Goal: Use online tool/utility: Utilize a website feature to perform a specific function

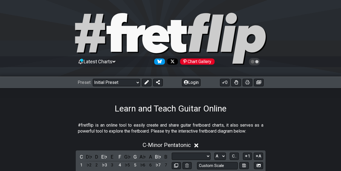
select select "Scale"
select select "A"
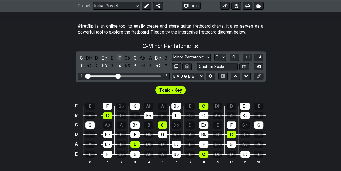
click at [119, 56] on div "F" at bounding box center [119, 57] width 7 height 7
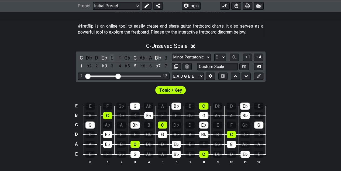
click at [112, 57] on div "E" at bounding box center [112, 57] width 7 height 7
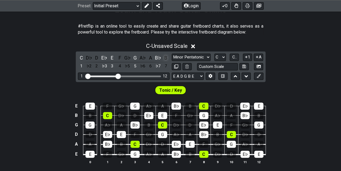
click at [165, 57] on div "B" at bounding box center [165, 57] width 7 height 7
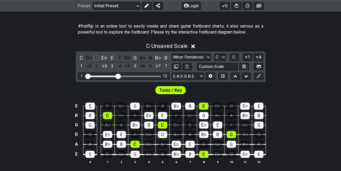
click at [97, 56] on div "D" at bounding box center [96, 57] width 7 height 7
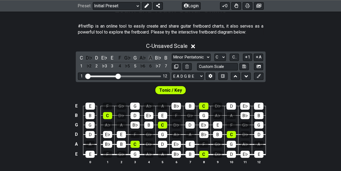
click at [151, 57] on div "A" at bounding box center [150, 57] width 7 height 7
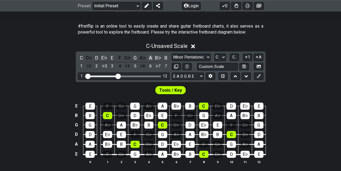
click at [151, 57] on div "A" at bounding box center [150, 57] width 7 height 7
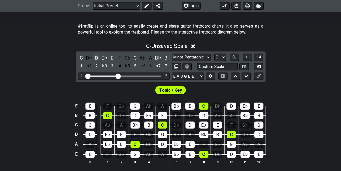
click at [99, 57] on div "D" at bounding box center [96, 57] width 7 height 7
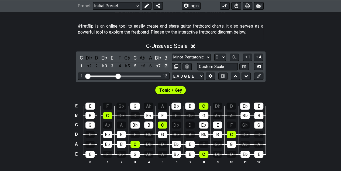
click at [167, 66] on div "7" at bounding box center [165, 65] width 7 height 7
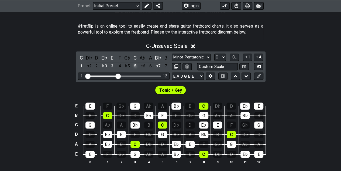
click at [134, 65] on div "5" at bounding box center [135, 65] width 7 height 7
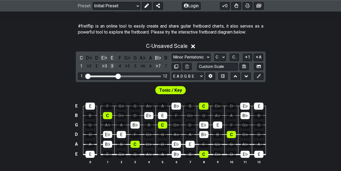
click at [113, 65] on div "3" at bounding box center [112, 65] width 7 height 7
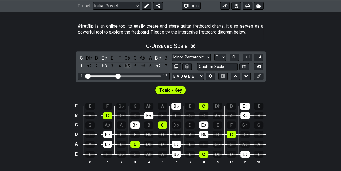
click at [128, 66] on div "♭5" at bounding box center [127, 65] width 7 height 7
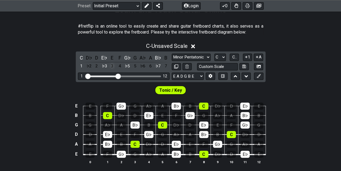
click at [112, 66] on div "3" at bounding box center [112, 65] width 7 height 7
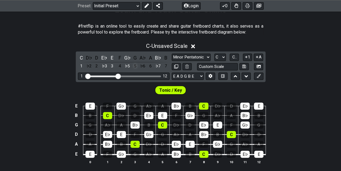
click at [135, 66] on div "5" at bounding box center [135, 65] width 7 height 7
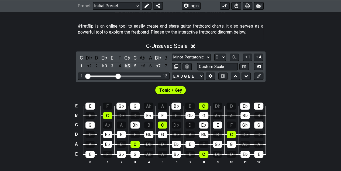
click at [128, 66] on div "♭5" at bounding box center [127, 65] width 7 height 7
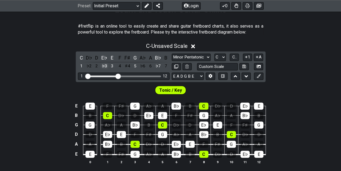
click at [104, 65] on div "♭3" at bounding box center [104, 65] width 7 height 7
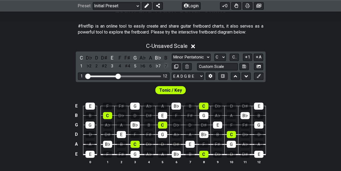
click at [165, 66] on div "7" at bounding box center [165, 65] width 7 height 7
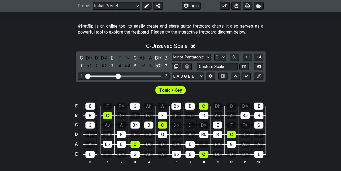
click at [160, 66] on div "♭7" at bounding box center [158, 65] width 7 height 7
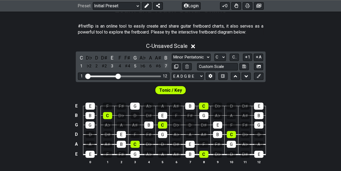
click at [165, 66] on div "7" at bounding box center [165, 65] width 7 height 7
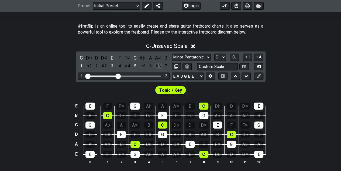
click at [158, 66] on div "♯6" at bounding box center [158, 65] width 7 height 7
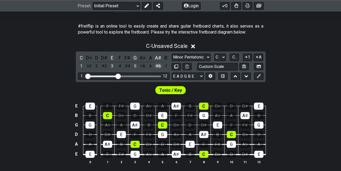
click at [157, 65] on div "♯6" at bounding box center [158, 65] width 7 height 7
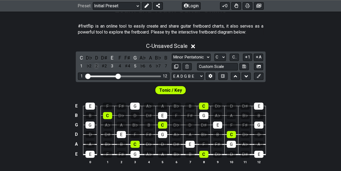
click at [97, 65] on div "2" at bounding box center [96, 65] width 7 height 7
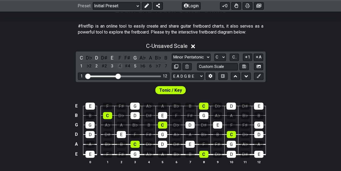
click at [120, 66] on div "4" at bounding box center [119, 65] width 7 height 7
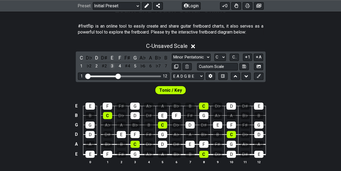
click at [113, 66] on div "3" at bounding box center [112, 65] width 7 height 7
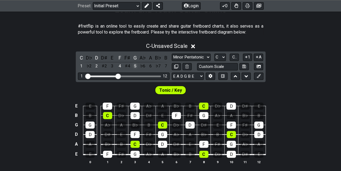
click at [136, 67] on div "5" at bounding box center [135, 65] width 7 height 7
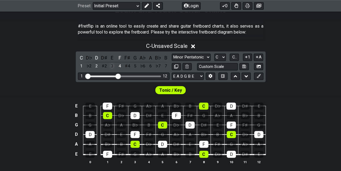
click at [113, 64] on div "3" at bounding box center [112, 65] width 7 height 7
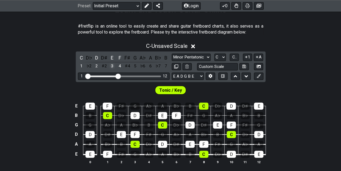
click at [113, 64] on div "3" at bounding box center [112, 65] width 7 height 7
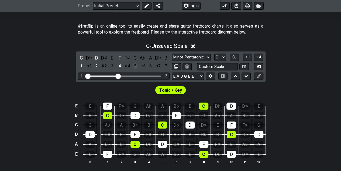
click at [137, 66] on div "5" at bounding box center [135, 65] width 7 height 7
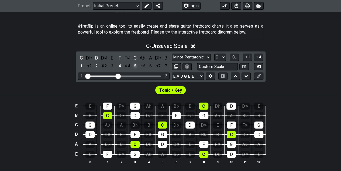
click at [137, 66] on div "5" at bounding box center [135, 65] width 7 height 7
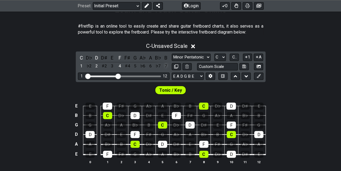
click at [166, 66] on div "7" at bounding box center [165, 65] width 7 height 7
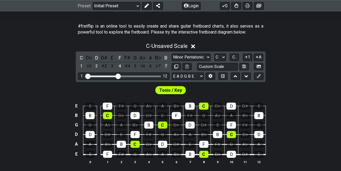
click at [167, 66] on div "7" at bounding box center [165, 65] width 7 height 7
